Goal: Register for event/course: Register for event/course

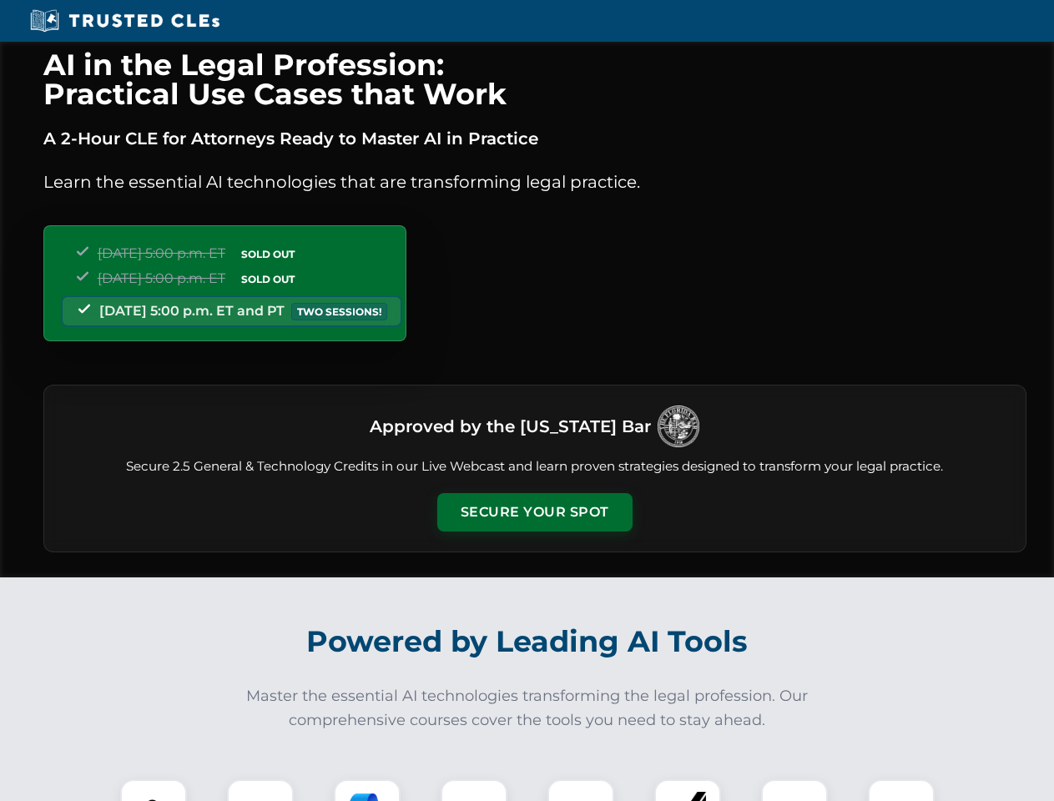
click at [534, 512] on button "Secure Your Spot" at bounding box center [534, 512] width 195 height 38
click at [154, 790] on img at bounding box center [153, 813] width 48 height 48
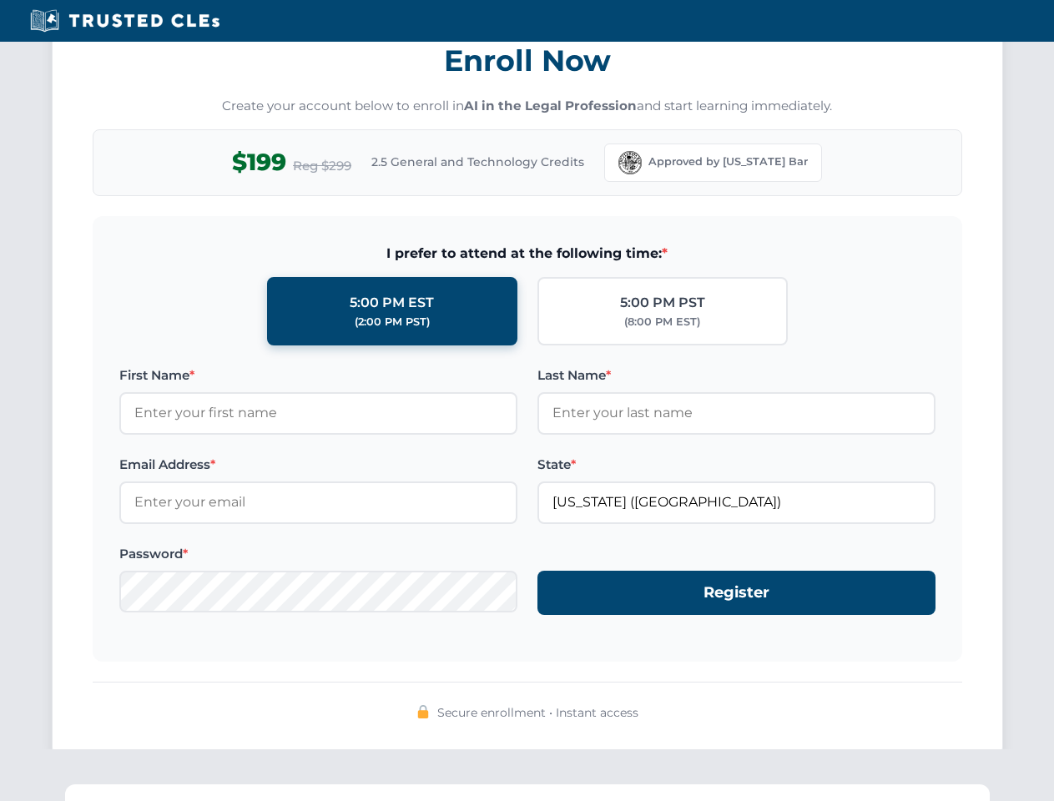
scroll to position [1638, 0]
